Goal: Task Accomplishment & Management: Complete application form

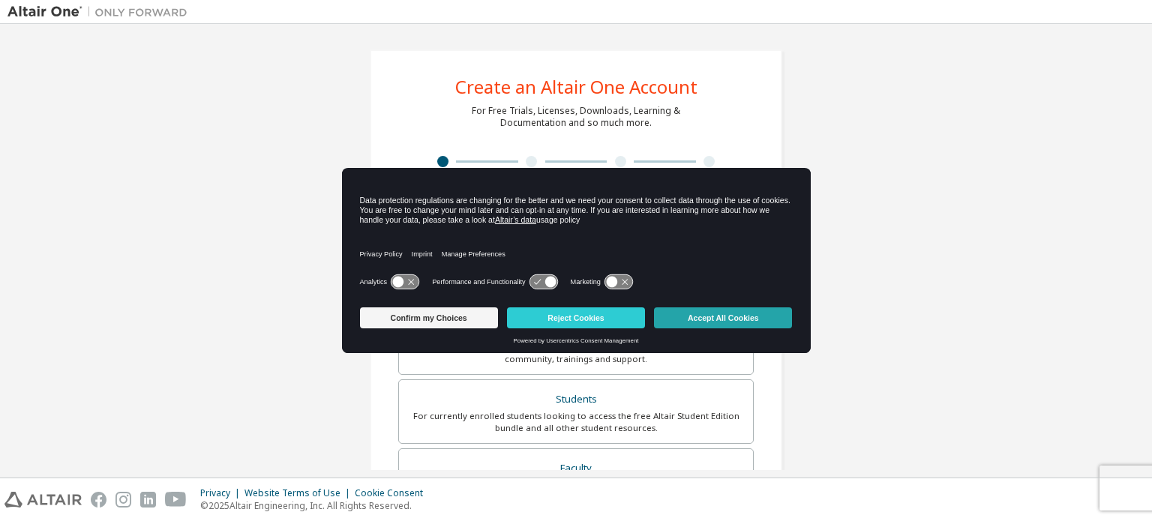
click at [678, 317] on button "Accept All Cookies" at bounding box center [723, 318] width 138 height 21
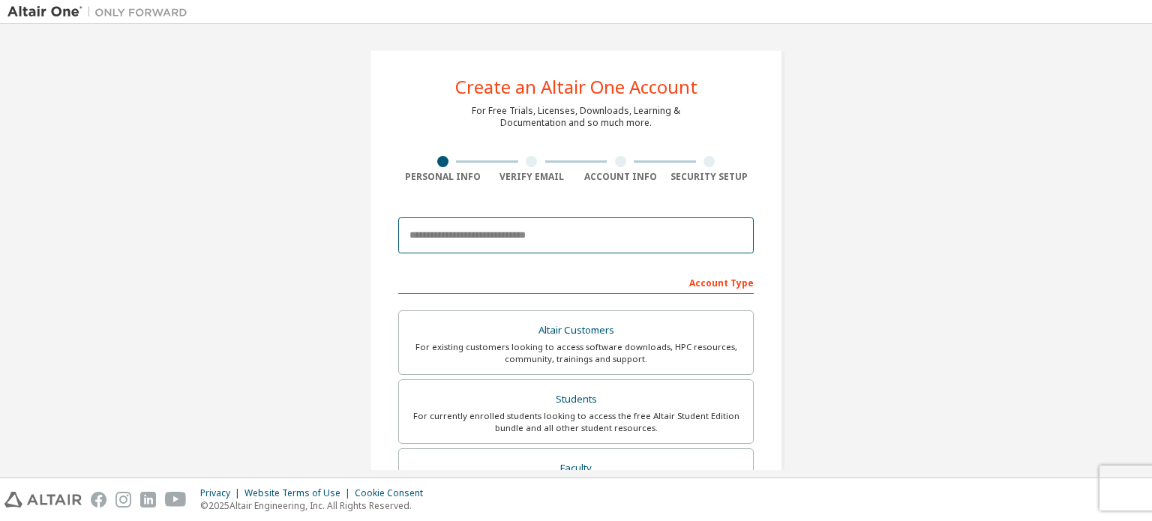
click at [466, 245] on input "email" at bounding box center [576, 236] width 356 height 36
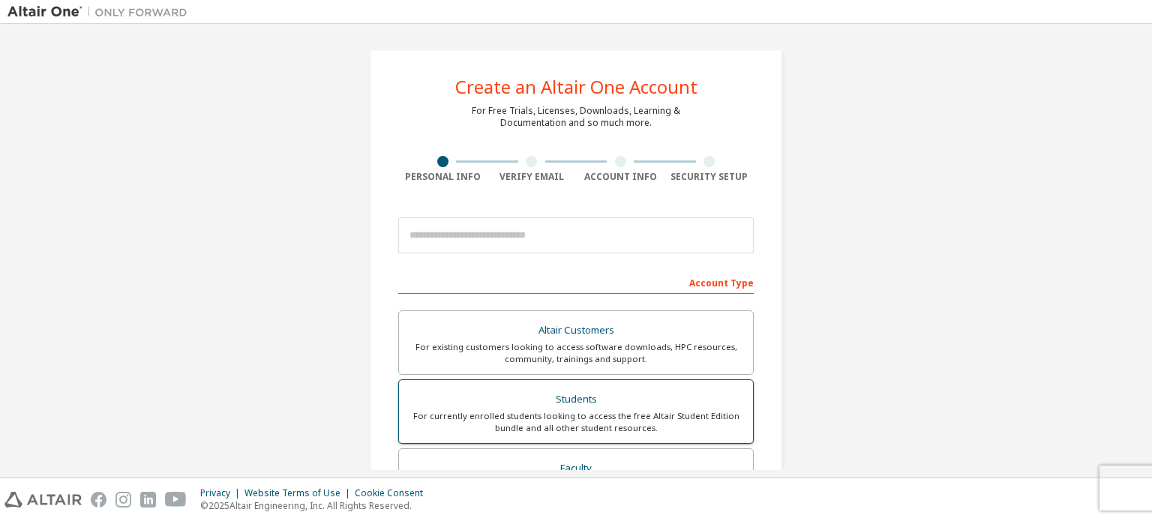
click at [522, 418] on div "For currently enrolled students looking to access the free Altair Student Editi…" at bounding box center [576, 422] width 336 height 24
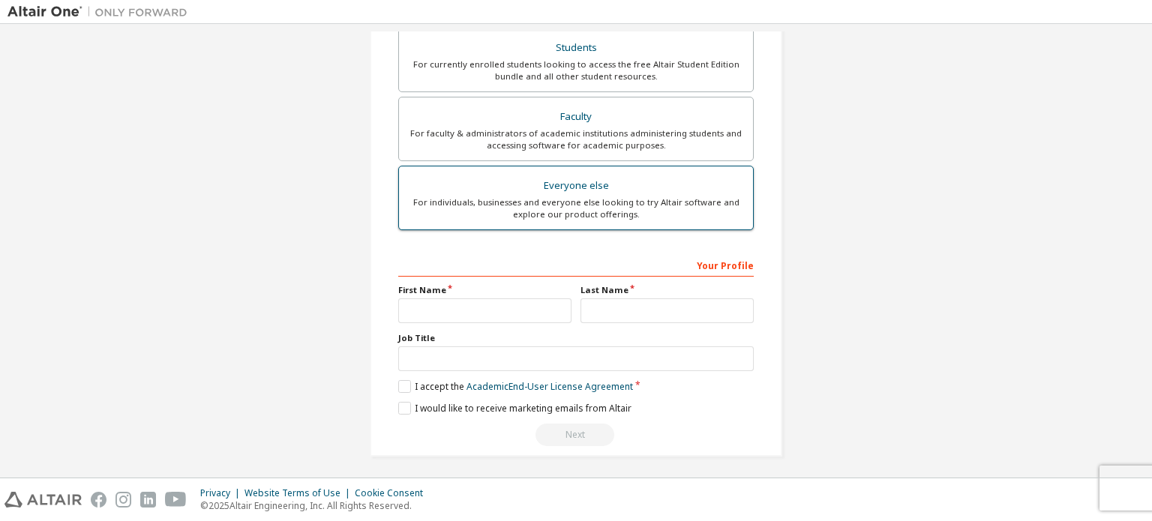
scroll to position [390, 0]
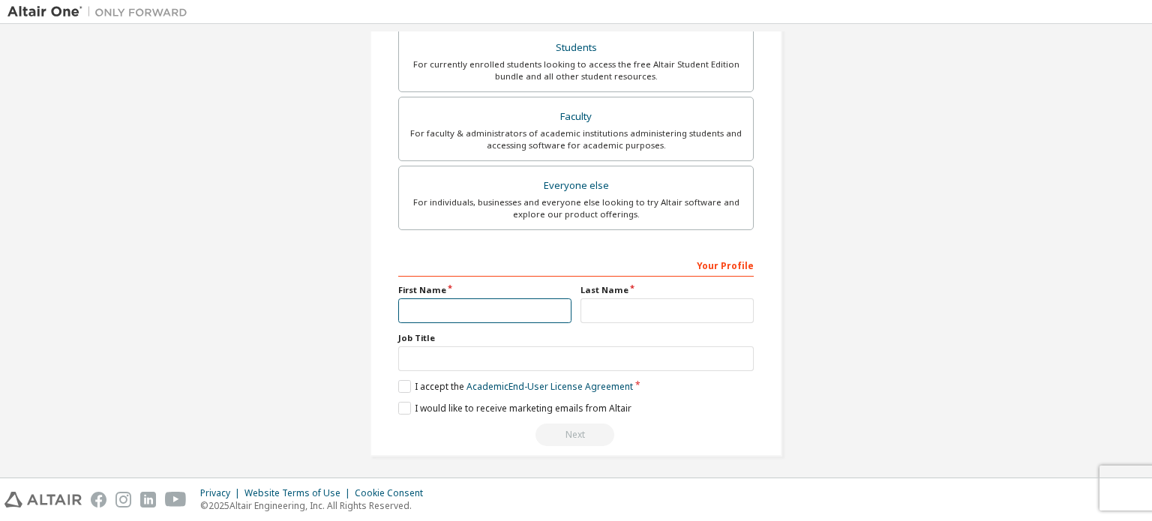
click at [465, 309] on input "text" at bounding box center [484, 311] width 173 height 25
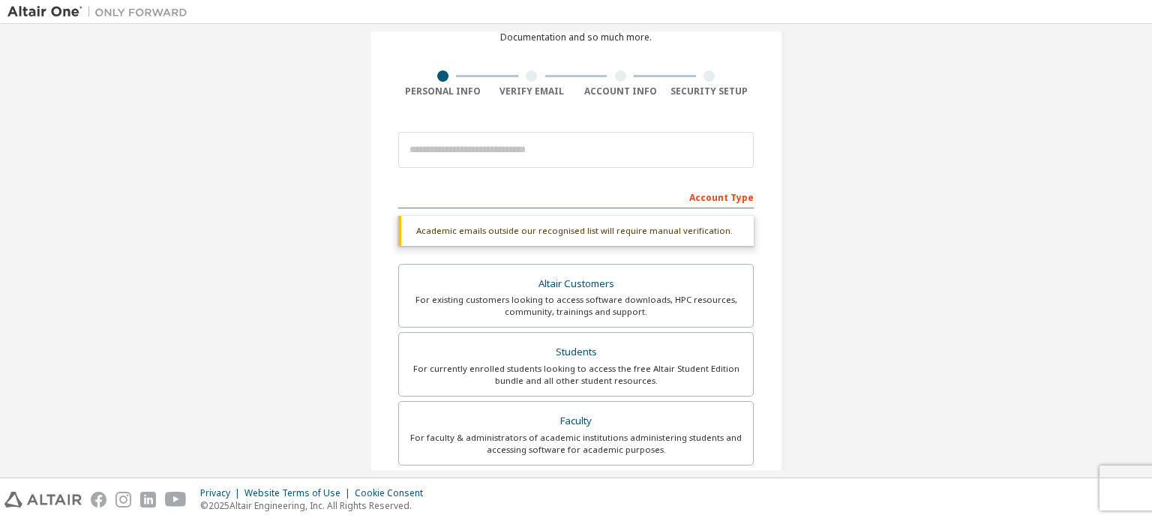
scroll to position [0, 0]
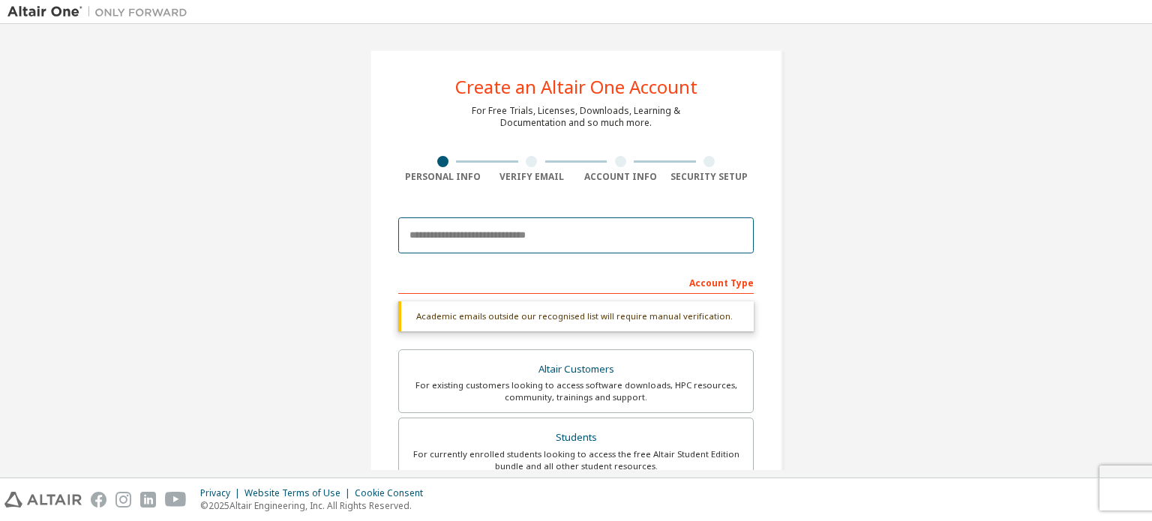
click at [459, 239] on input "email" at bounding box center [576, 236] width 356 height 36
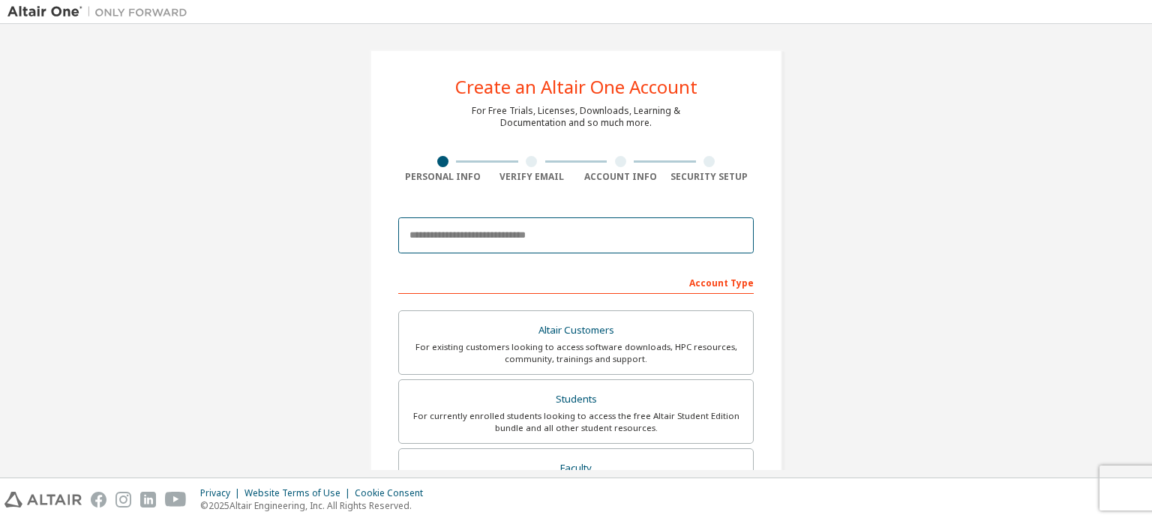
click at [437, 235] on input "email" at bounding box center [576, 236] width 356 height 36
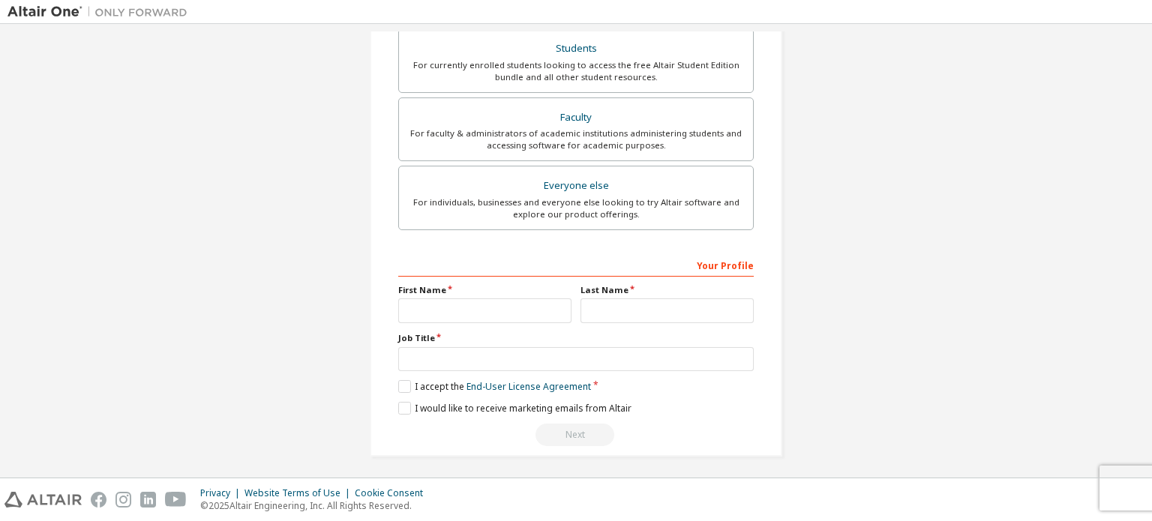
scroll to position [352, 0]
click at [431, 316] on input "text" at bounding box center [484, 310] width 173 height 25
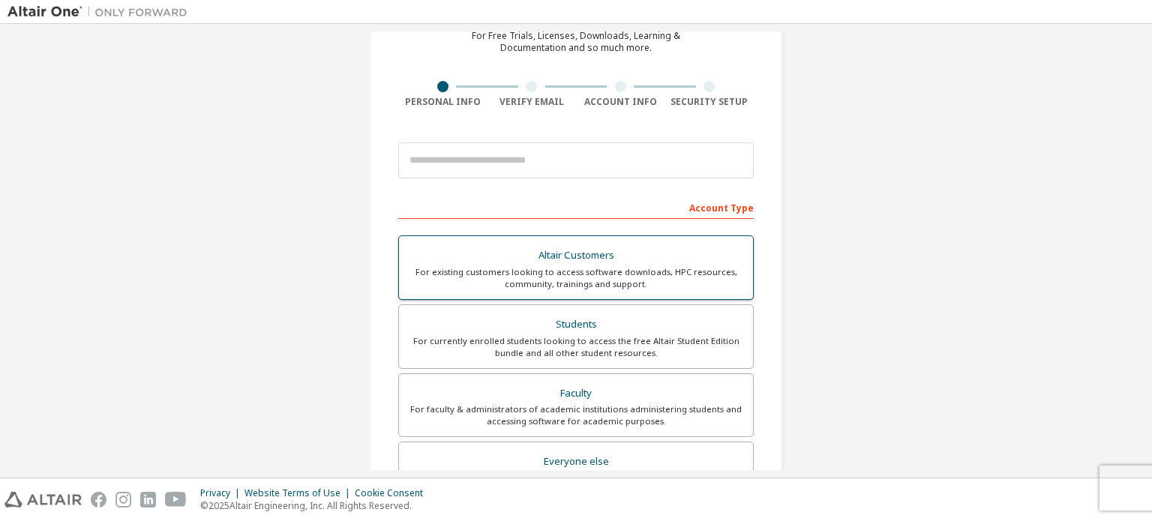
scroll to position [78, 0]
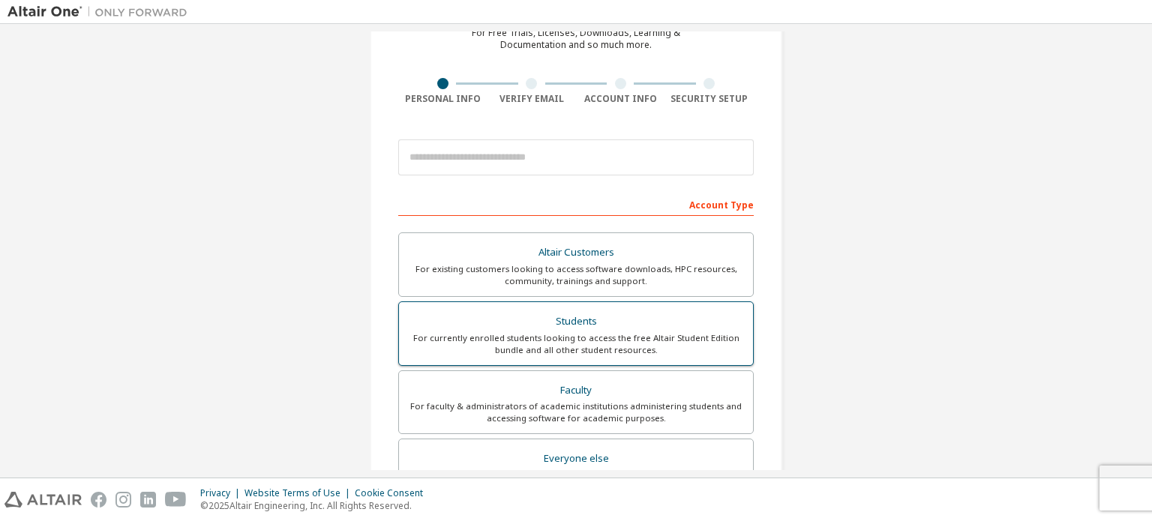
click at [471, 344] on div "For currently enrolled students looking to access the free Altair Student Editi…" at bounding box center [576, 344] width 336 height 24
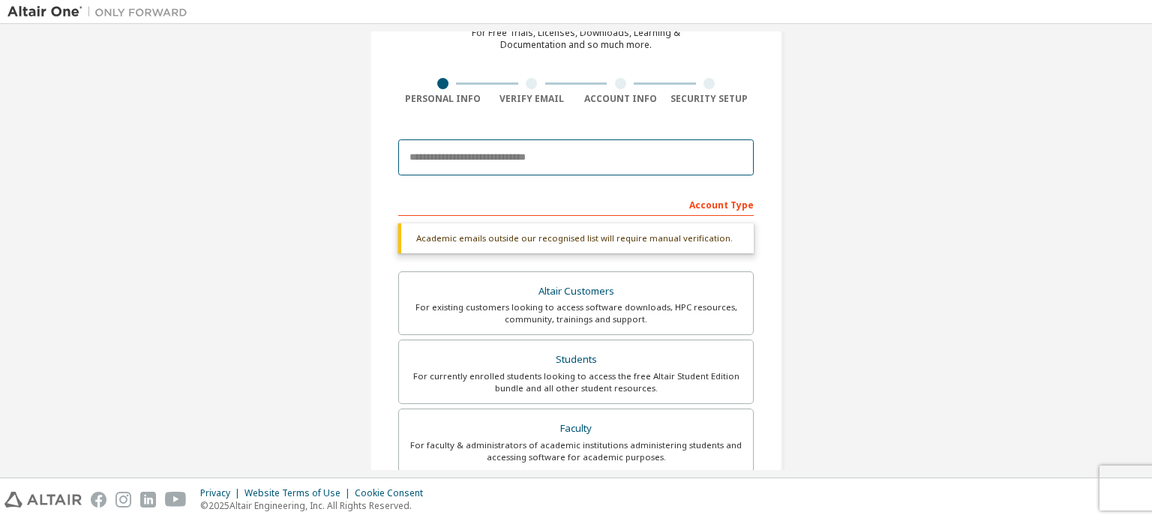
click at [465, 169] on input "email" at bounding box center [576, 158] width 356 height 36
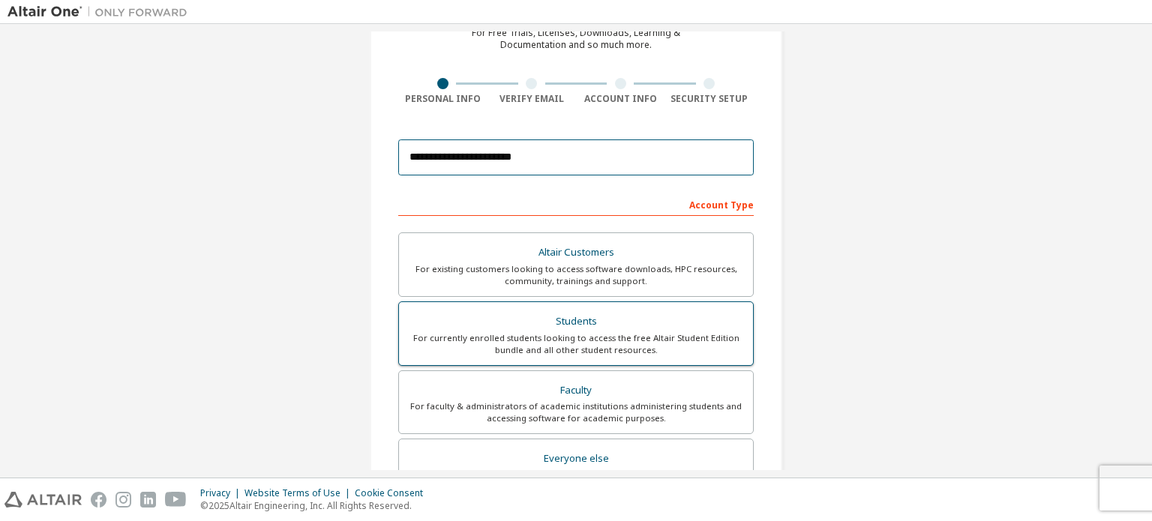
type input "**********"
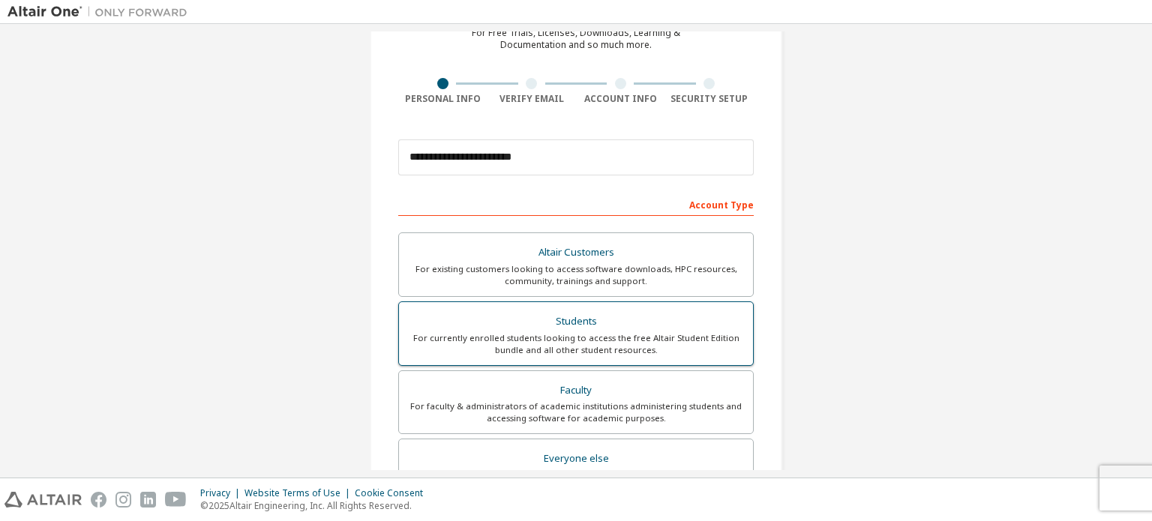
click at [486, 329] on div "Students" at bounding box center [576, 321] width 336 height 21
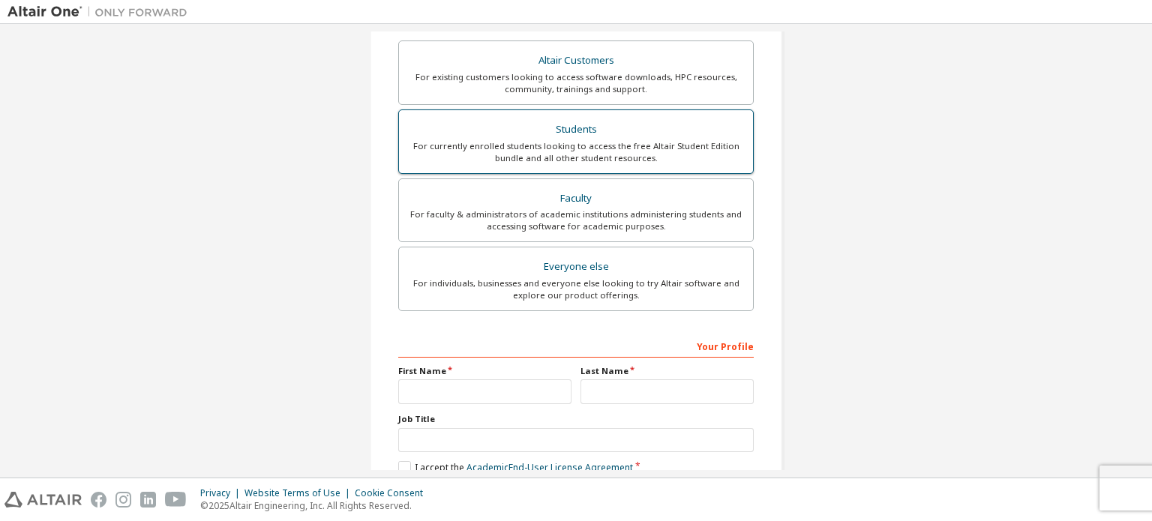
scroll to position [276, 0]
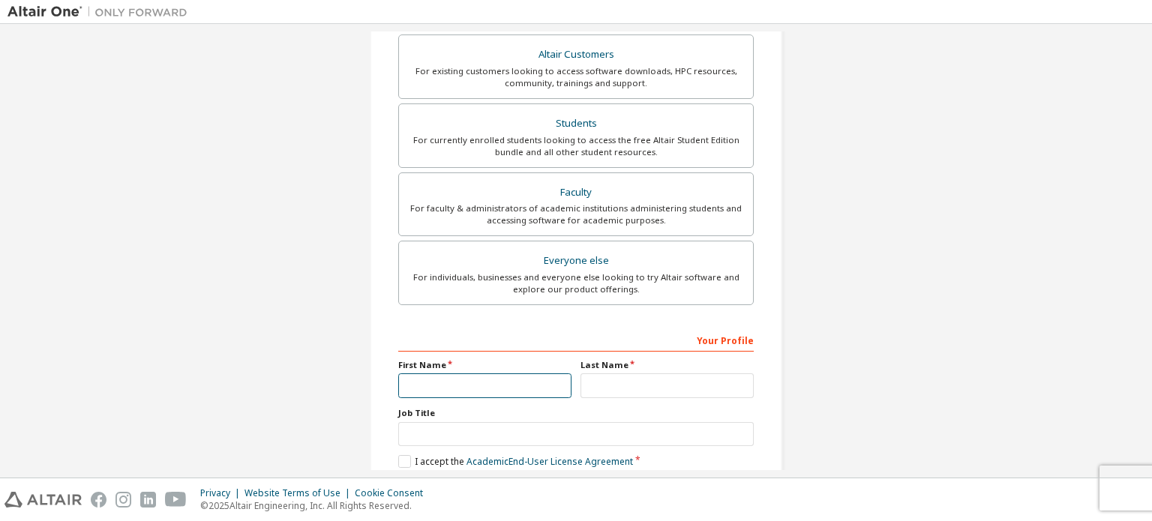
click at [429, 377] on input "text" at bounding box center [484, 386] width 173 height 25
type input "*******"
click at [603, 377] on input "text" at bounding box center [667, 386] width 173 height 25
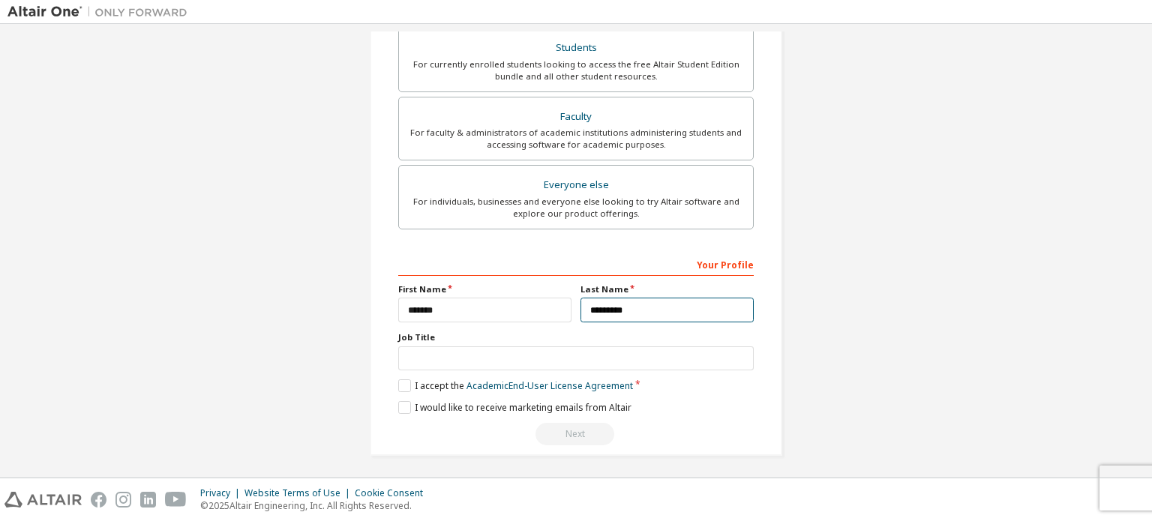
type input "*********"
click at [529, 371] on div "Your Profile First Name ******* Last Name ********* Job Title Please provide St…" at bounding box center [576, 349] width 356 height 194
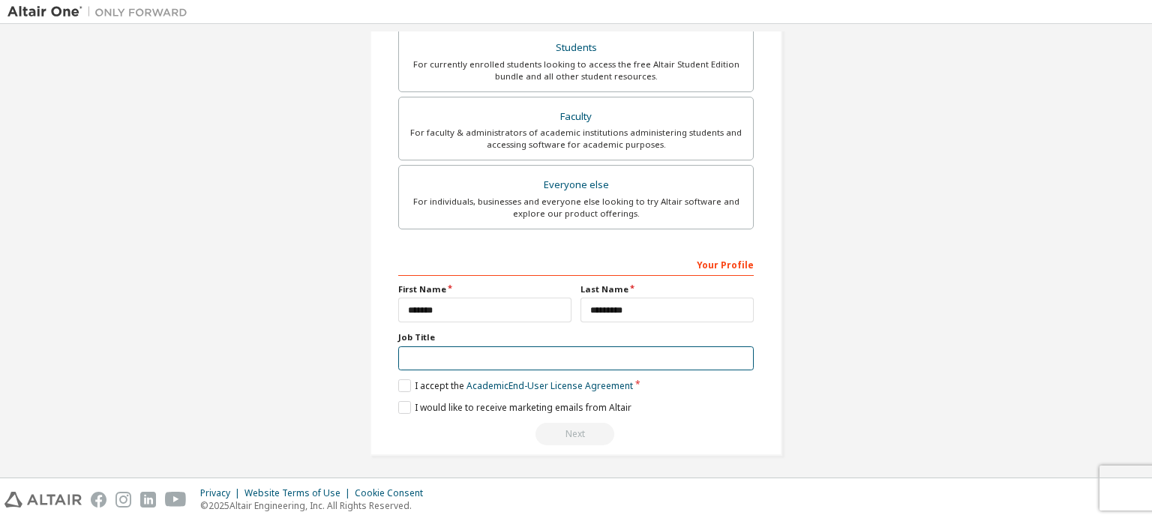
click at [511, 363] on input "text" at bounding box center [576, 359] width 356 height 25
type input "*******"
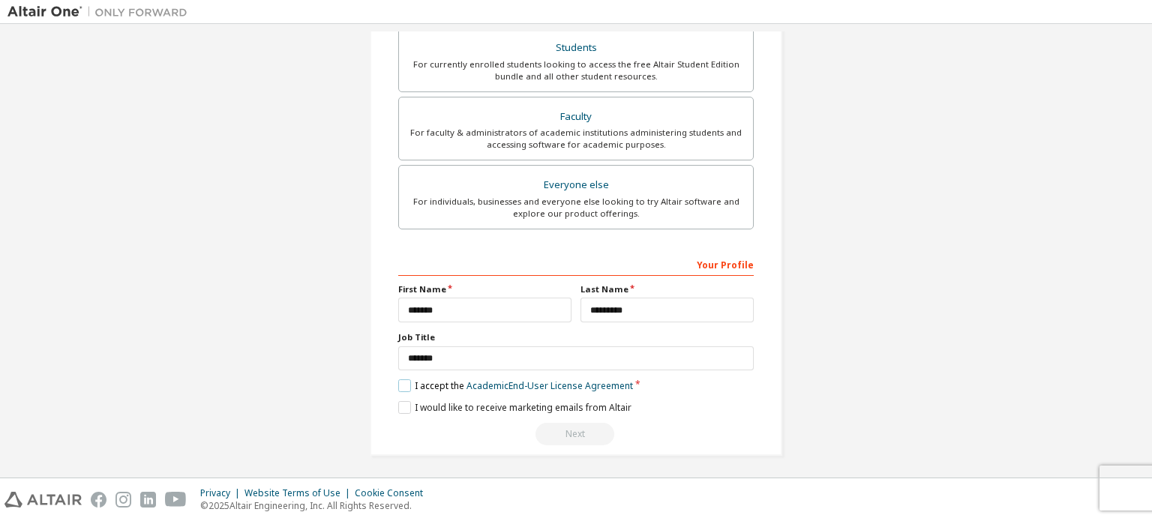
click at [401, 386] on label "I accept the Academic End-User License Agreement" at bounding box center [515, 386] width 235 height 13
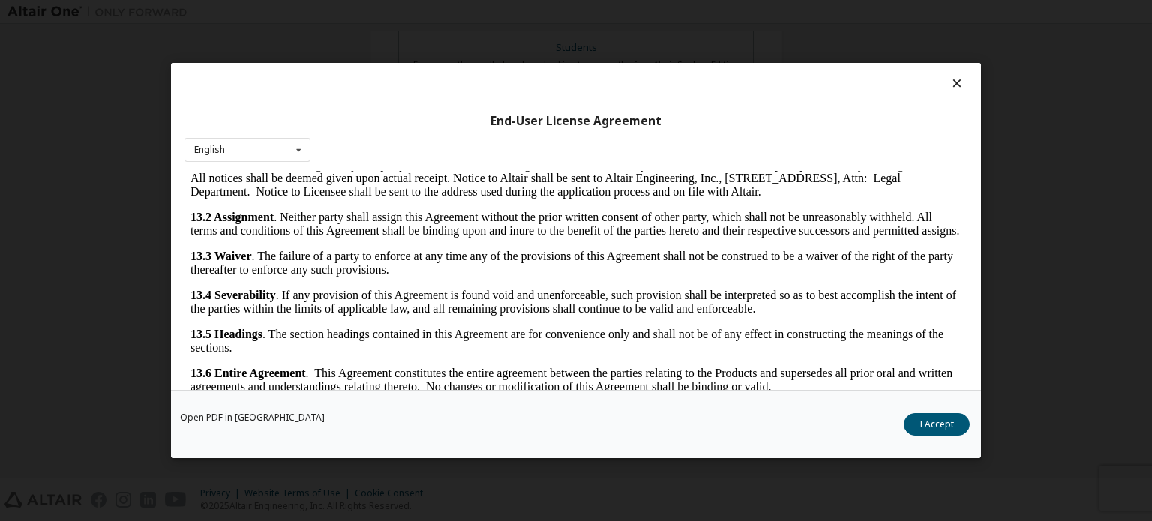
scroll to position [33, 0]
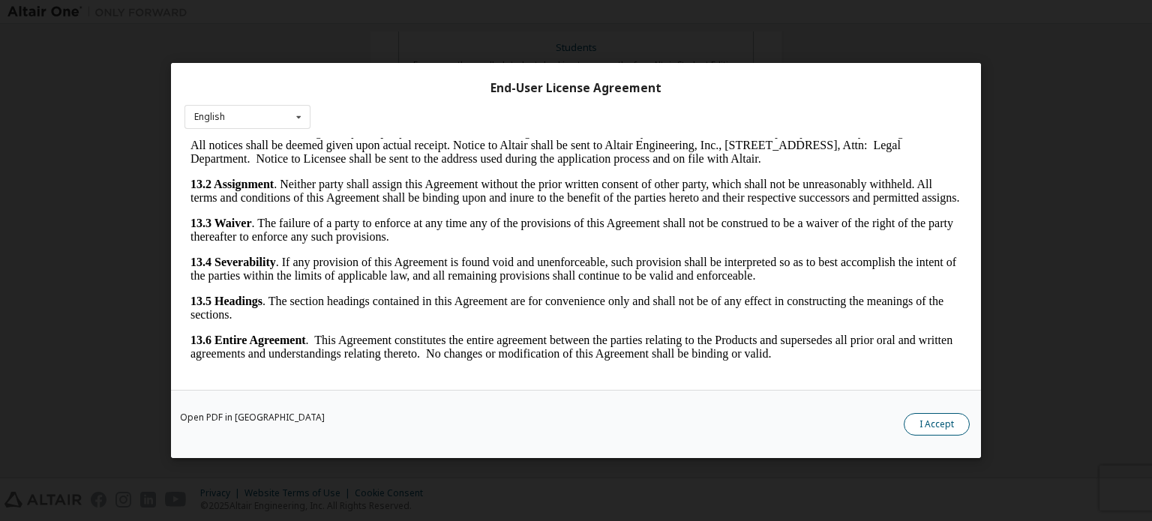
click at [927, 422] on button "I Accept" at bounding box center [937, 424] width 66 height 23
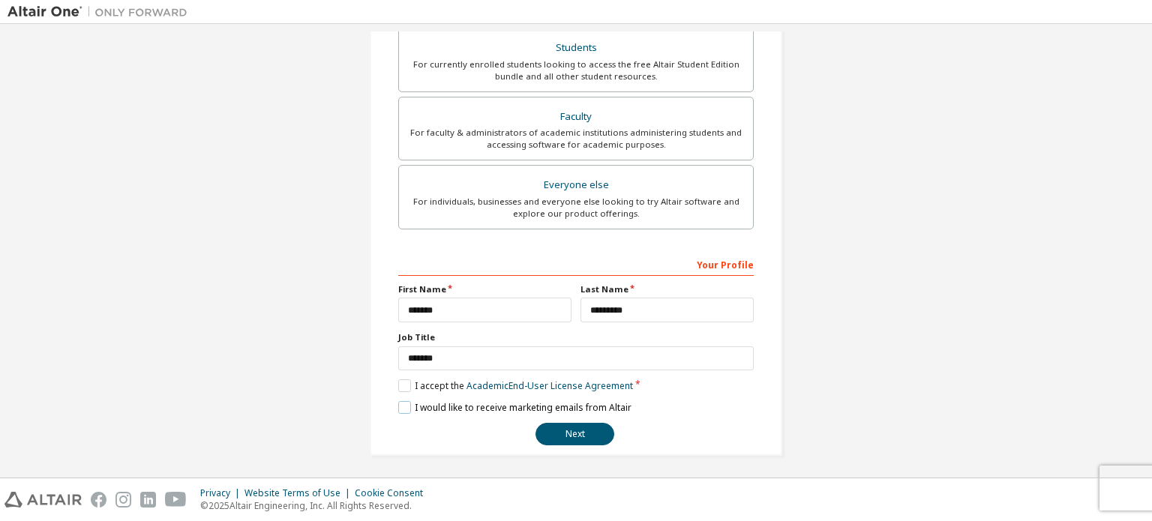
click at [400, 401] on label "I would like to receive marketing emails from Altair" at bounding box center [514, 407] width 233 height 13
click at [546, 425] on button "Next" at bounding box center [575, 434] width 79 height 23
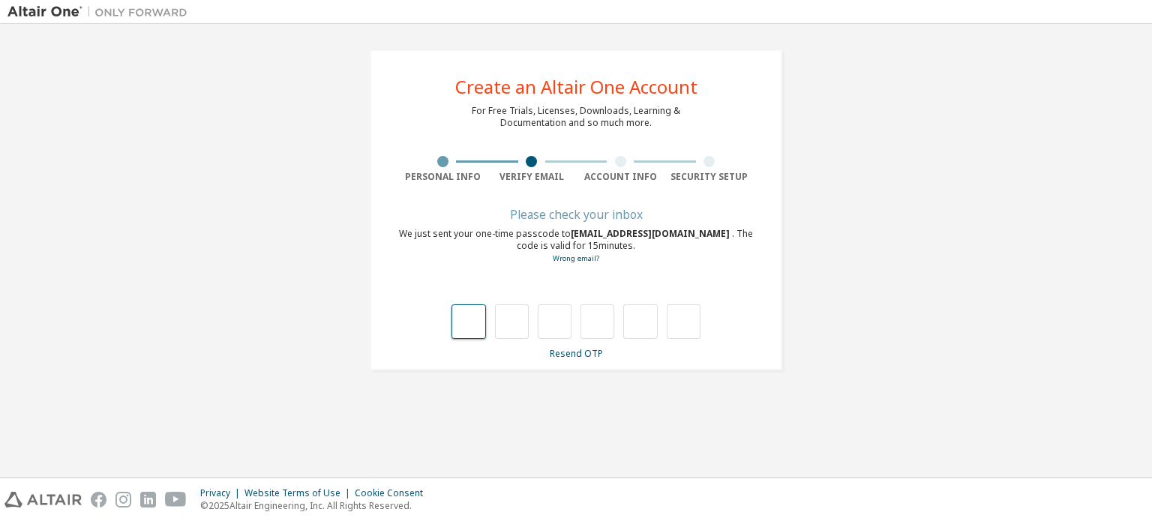
type input "*"
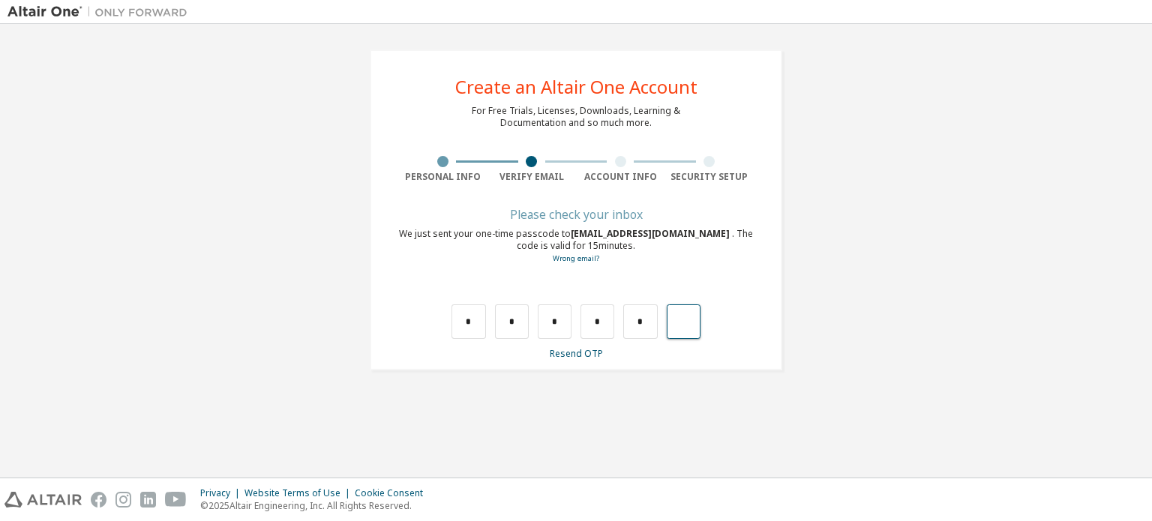
type input "*"
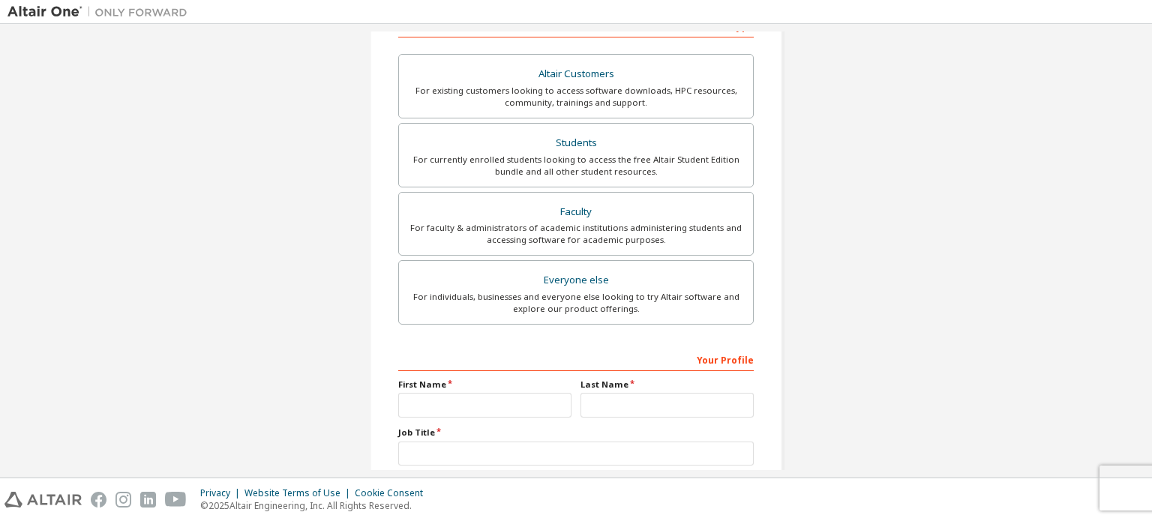
scroll to position [352, 0]
